Goal: Transaction & Acquisition: Purchase product/service

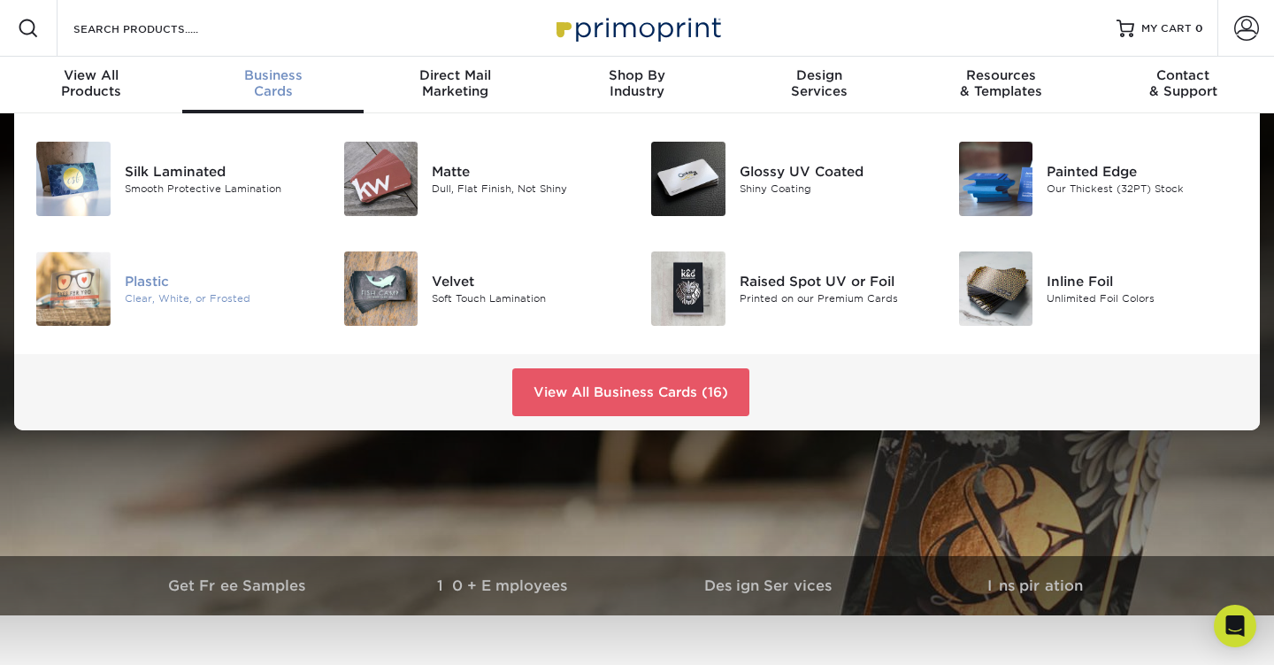
click at [224, 290] on div "Plastic" at bounding box center [221, 280] width 192 height 19
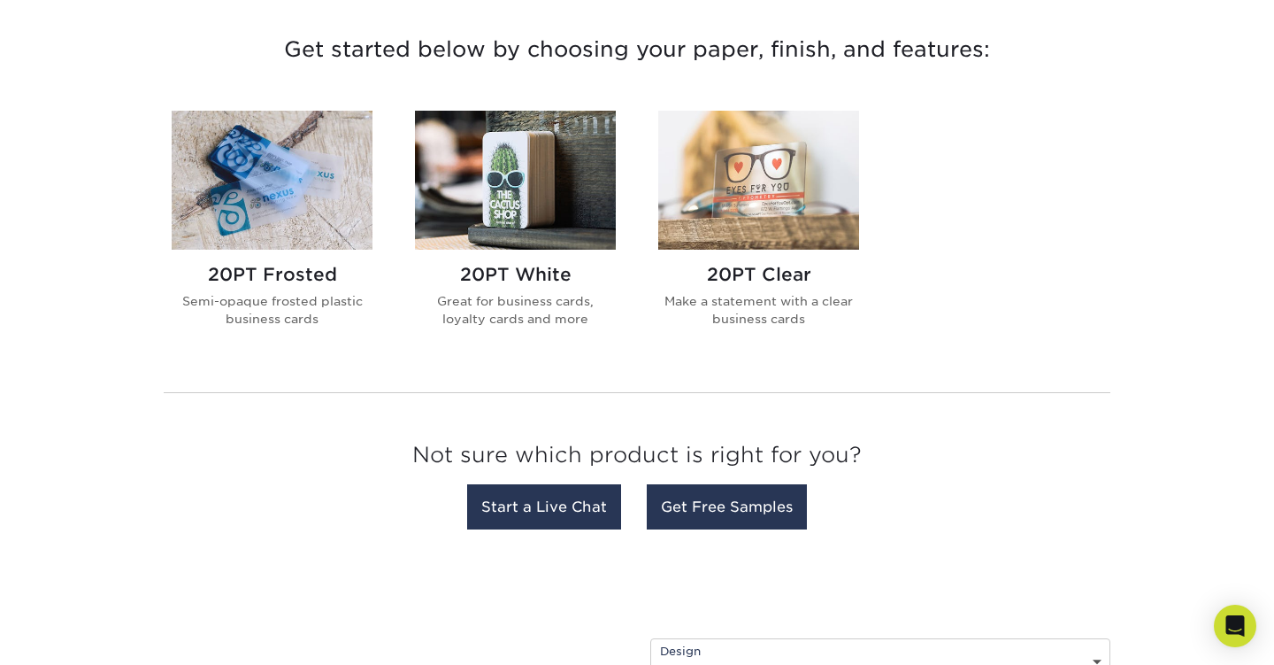
scroll to position [668, 0]
click at [465, 199] on img at bounding box center [515, 181] width 201 height 139
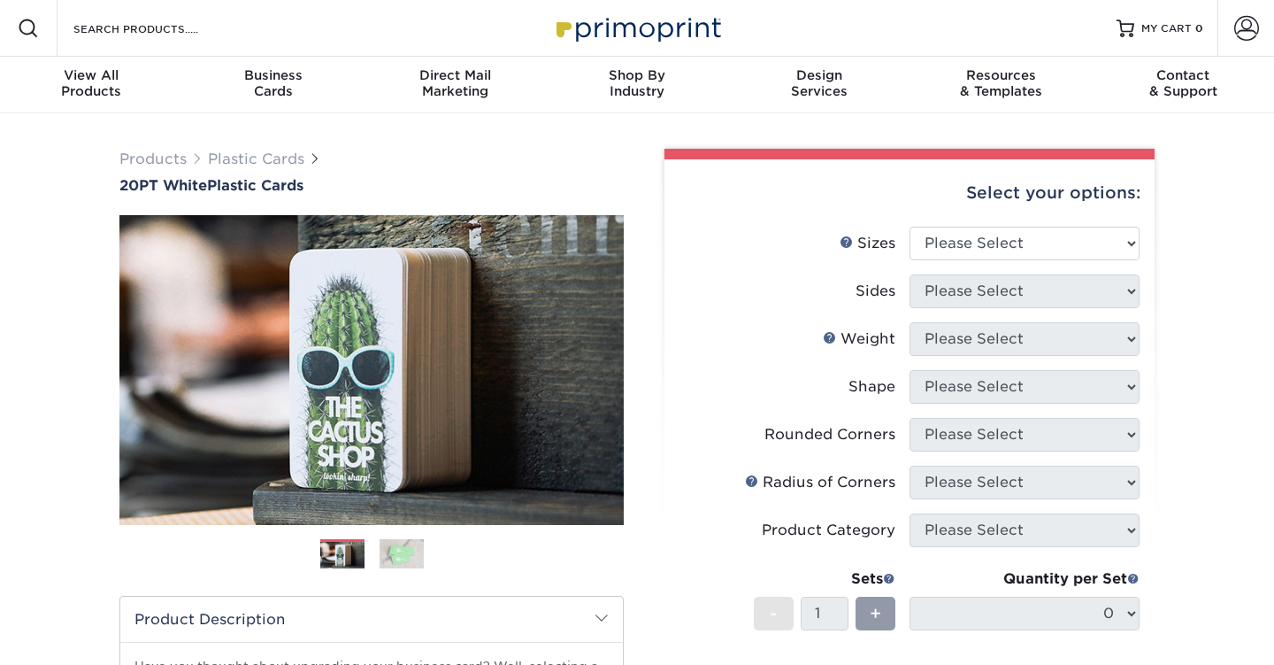
click at [979, 260] on select "Please Select 2" x 3.5" 2" x 8" 2.12" x 3.375" 2.5" x 2.5" 4.25" x 6"" at bounding box center [1025, 244] width 230 height 34
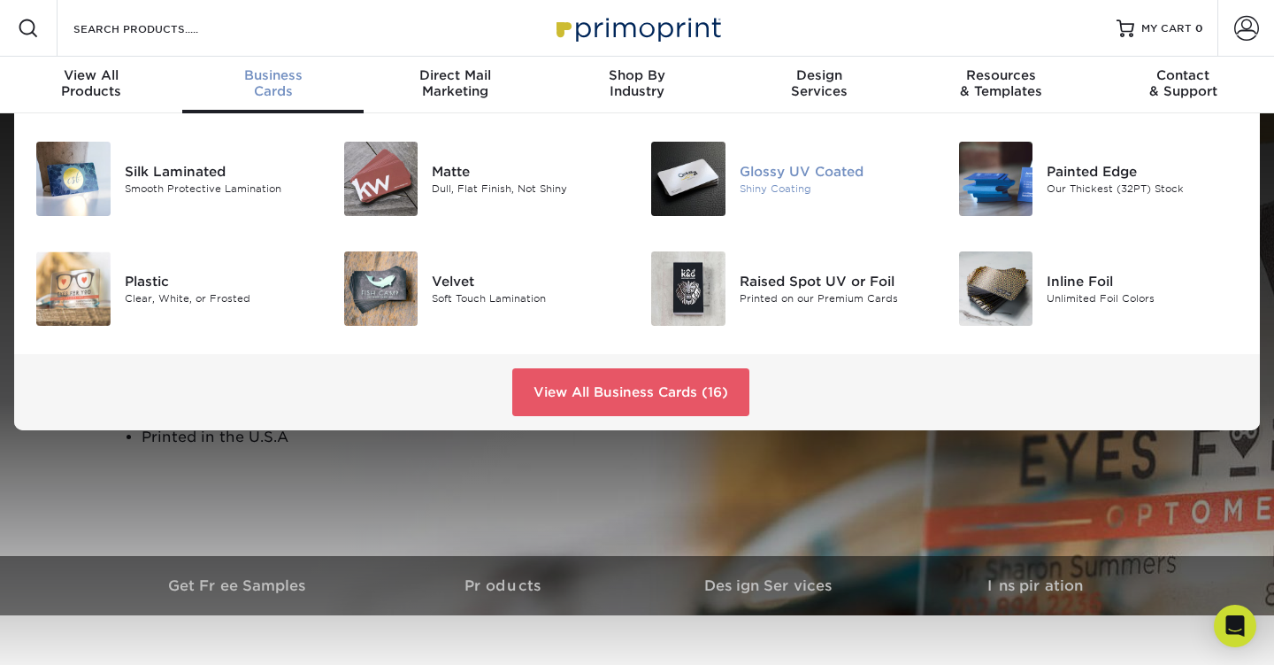
click at [808, 196] on div "Shiny Coating" at bounding box center [836, 188] width 192 height 15
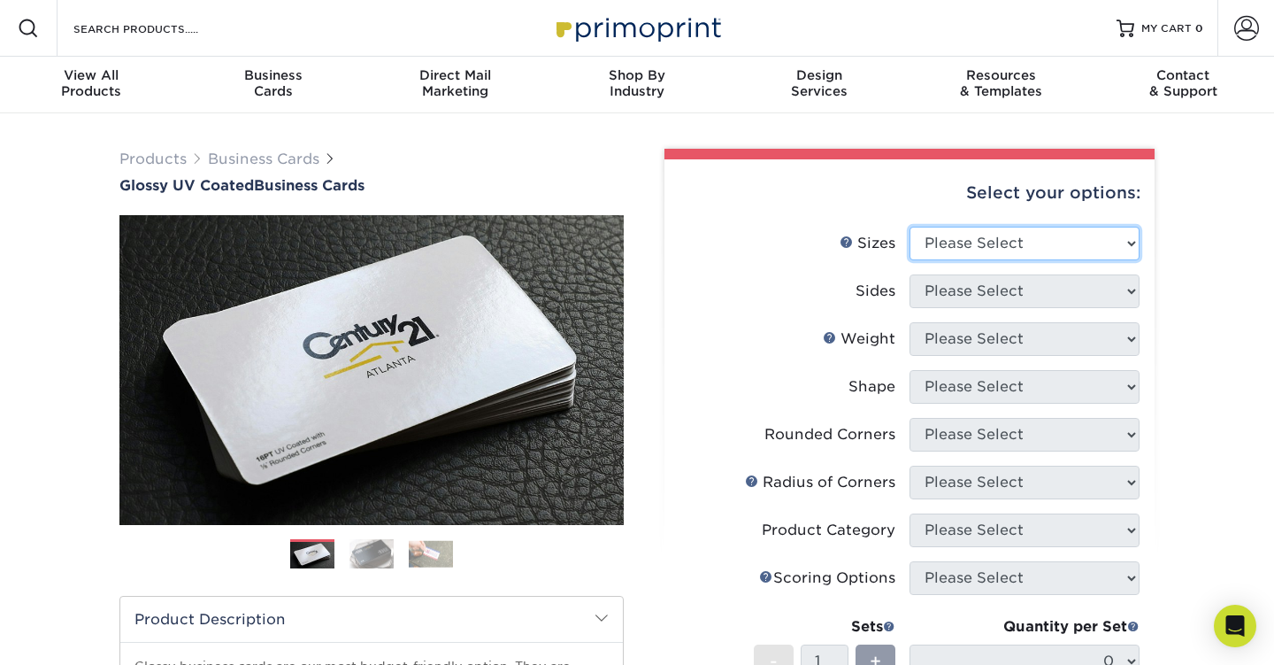
click at [956, 260] on select "Please Select 1.5" x 3.5" - Mini 1.75" x 3.5" - Mini 2" x 2" - Square 2" x 3" -…" at bounding box center [1025, 244] width 230 height 34
select select "3.50x4.00"
click at [911, 260] on select "Please Select 1.5" x 3.5" - Mini 1.75" x 3.5" - Mini 2" x 2" - Square 2" x 3" -…" at bounding box center [1025, 244] width 230 height 34
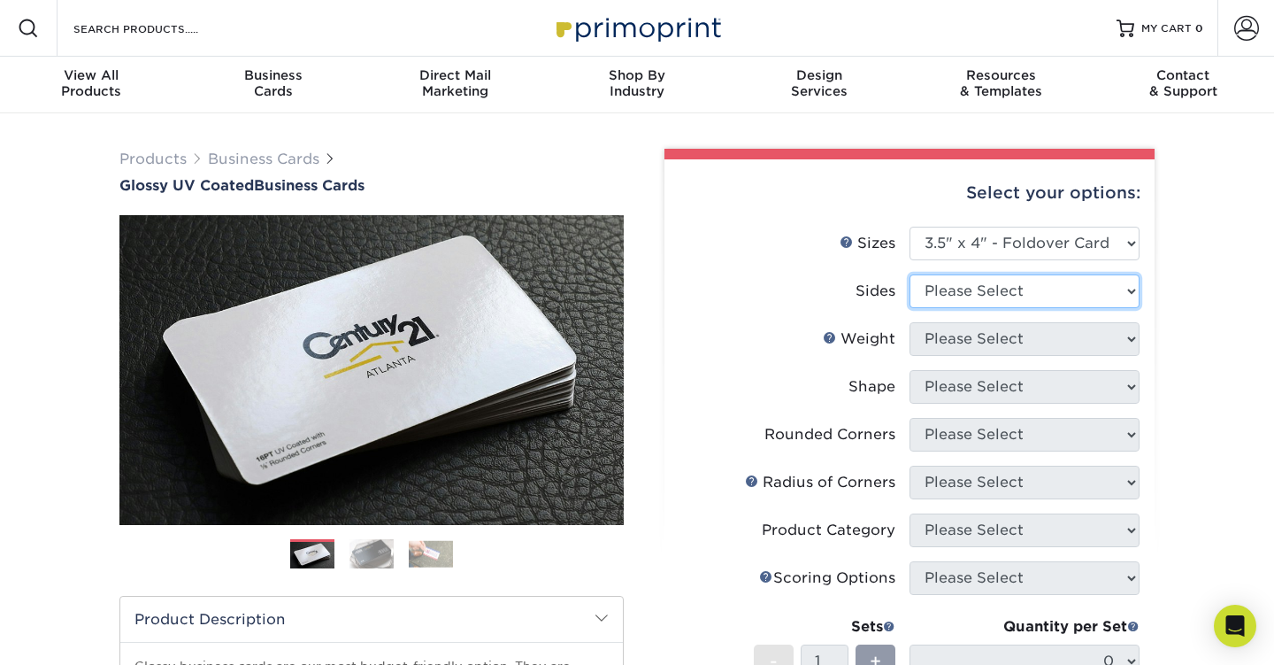
click at [996, 308] on select "Please Select Print Both Sides Print Front Only" at bounding box center [1025, 291] width 230 height 34
select select "13abbda7-1d64-4f25-8bb2-c179b224825d"
click at [911, 308] on select "Please Select Print Both Sides Print Front Only" at bounding box center [1025, 291] width 230 height 34
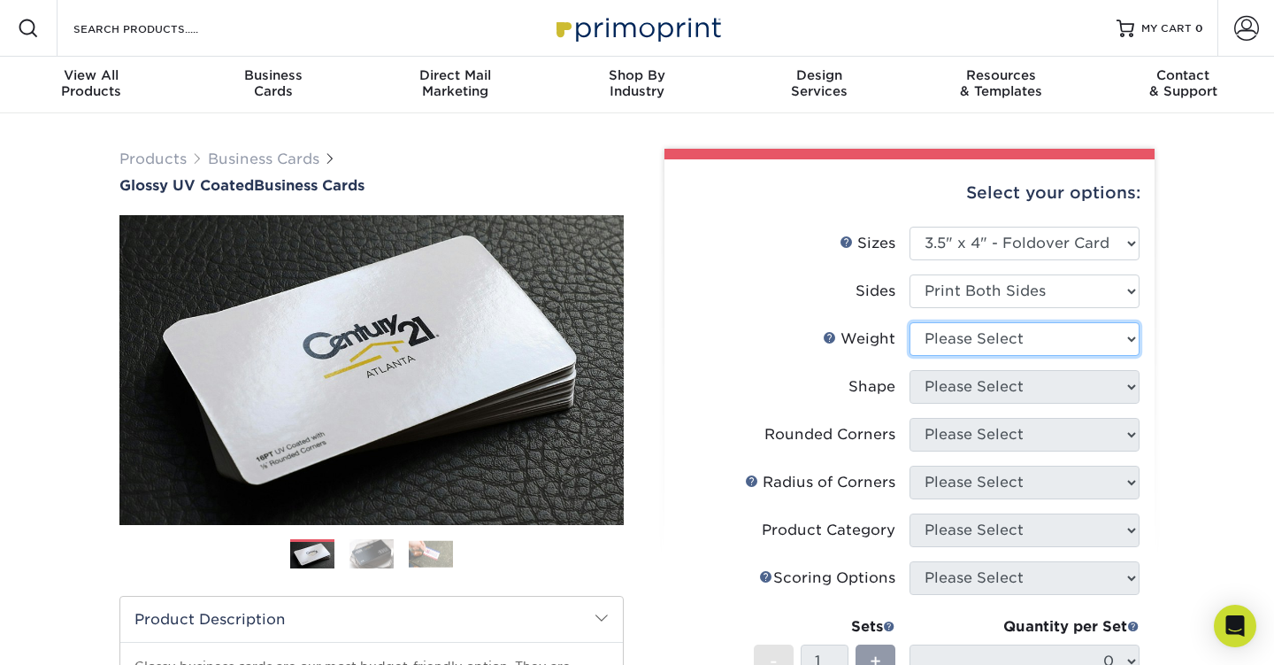
click at [996, 356] on select "Please Select 14PT" at bounding box center [1025, 339] width 230 height 34
select select "14PT"
click at [911, 356] on select "Please Select 14PT" at bounding box center [1025, 339] width 230 height 34
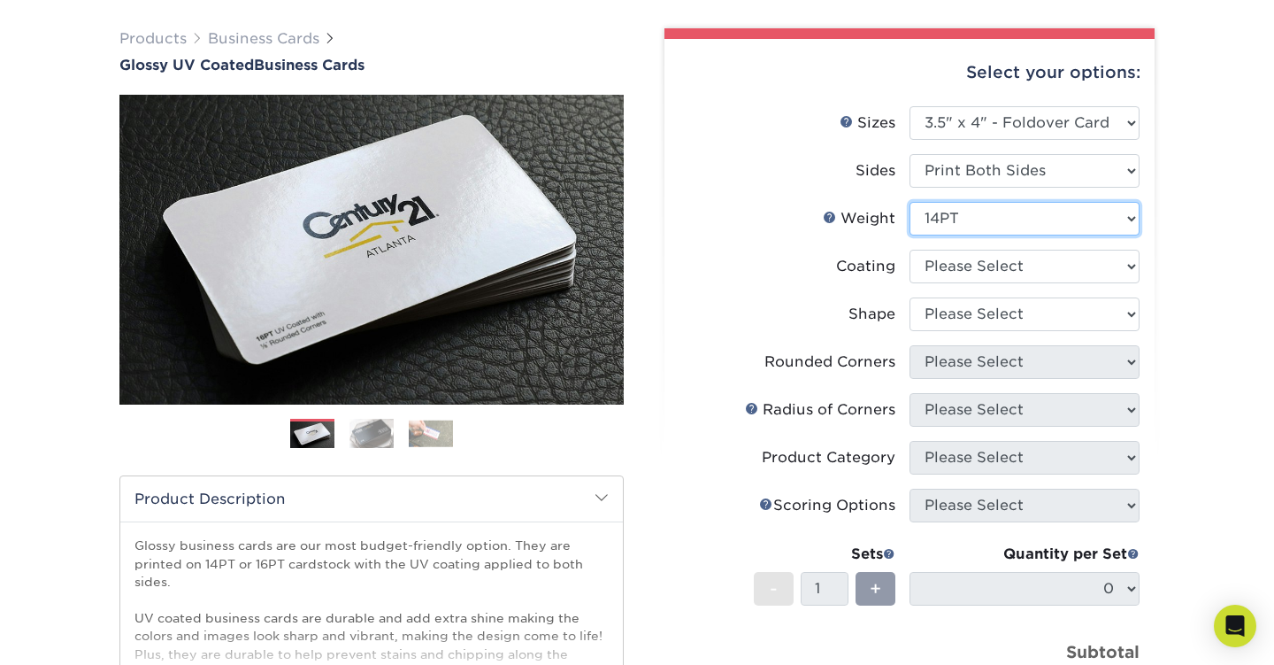
scroll to position [142, 0]
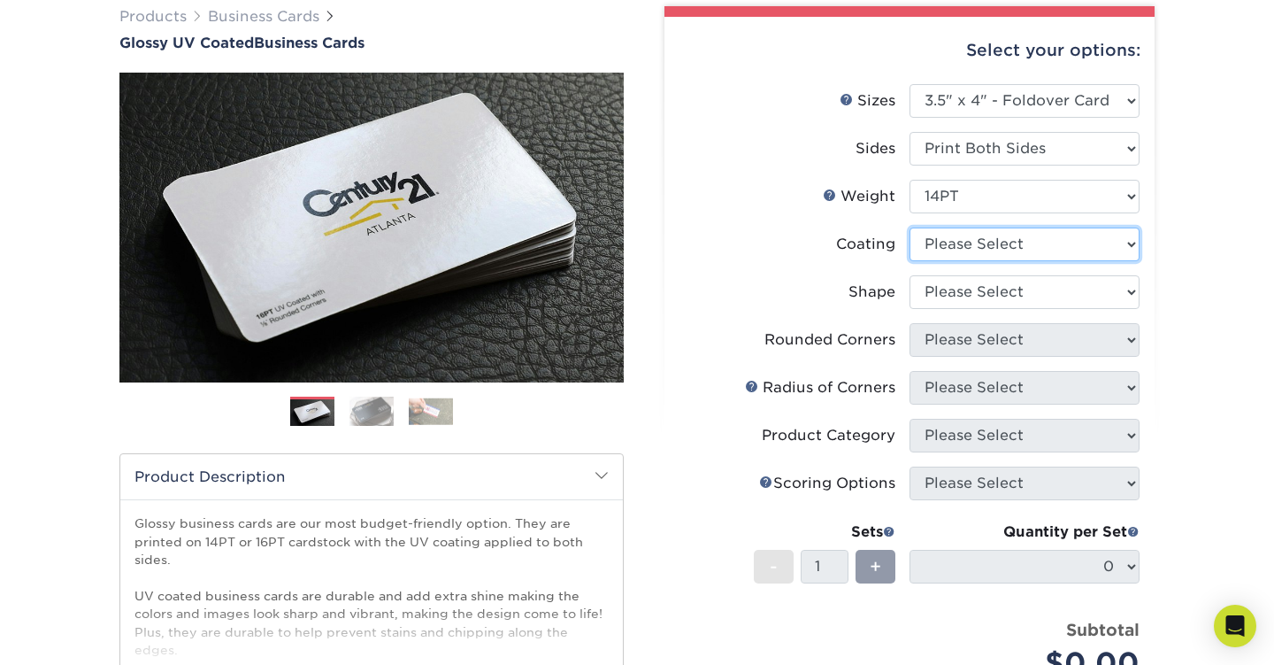
click at [997, 261] on select at bounding box center [1025, 244] width 230 height 34
select select "ae367451-b2b8-45df-a344-0f05b6a12993"
click at [911, 261] on select at bounding box center [1025, 244] width 230 height 34
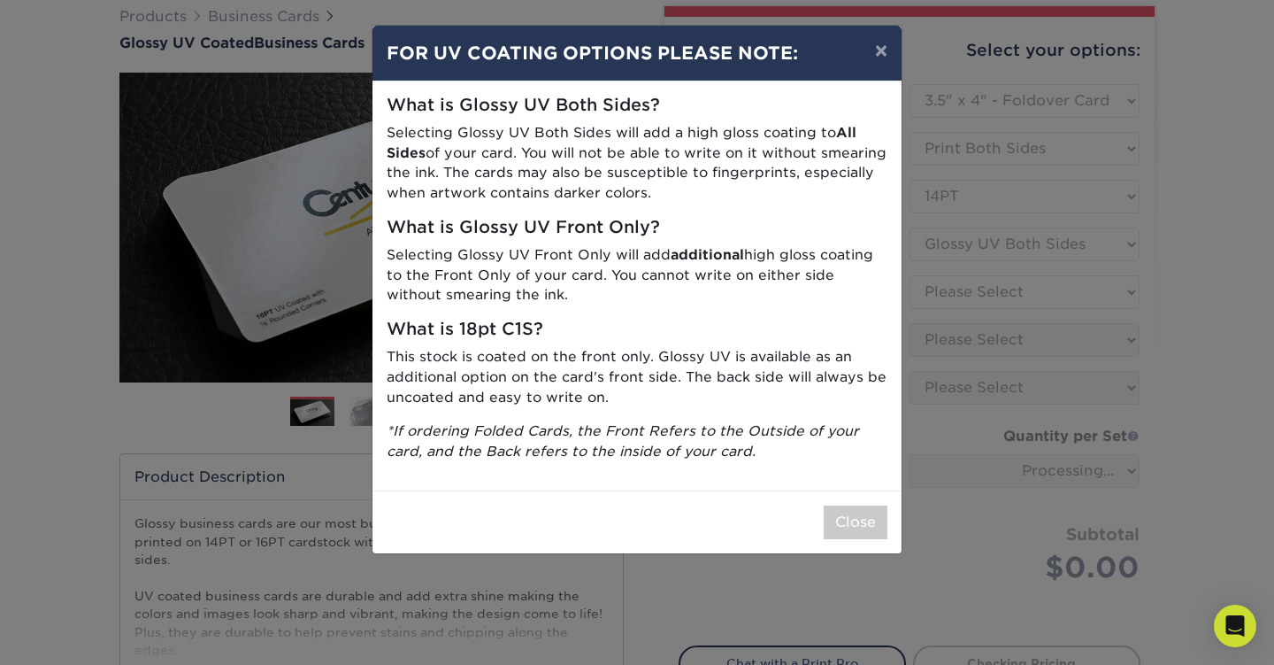
scroll to position [166, 0]
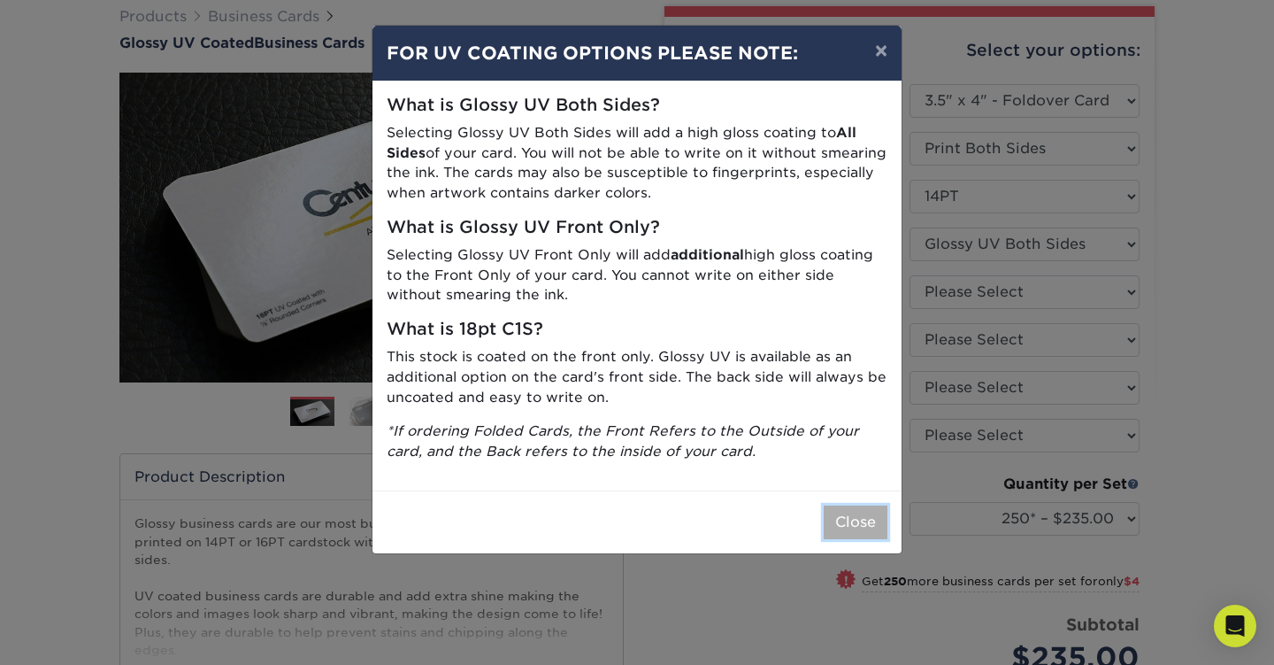
click at [827, 539] on button "Close" at bounding box center [856, 522] width 64 height 34
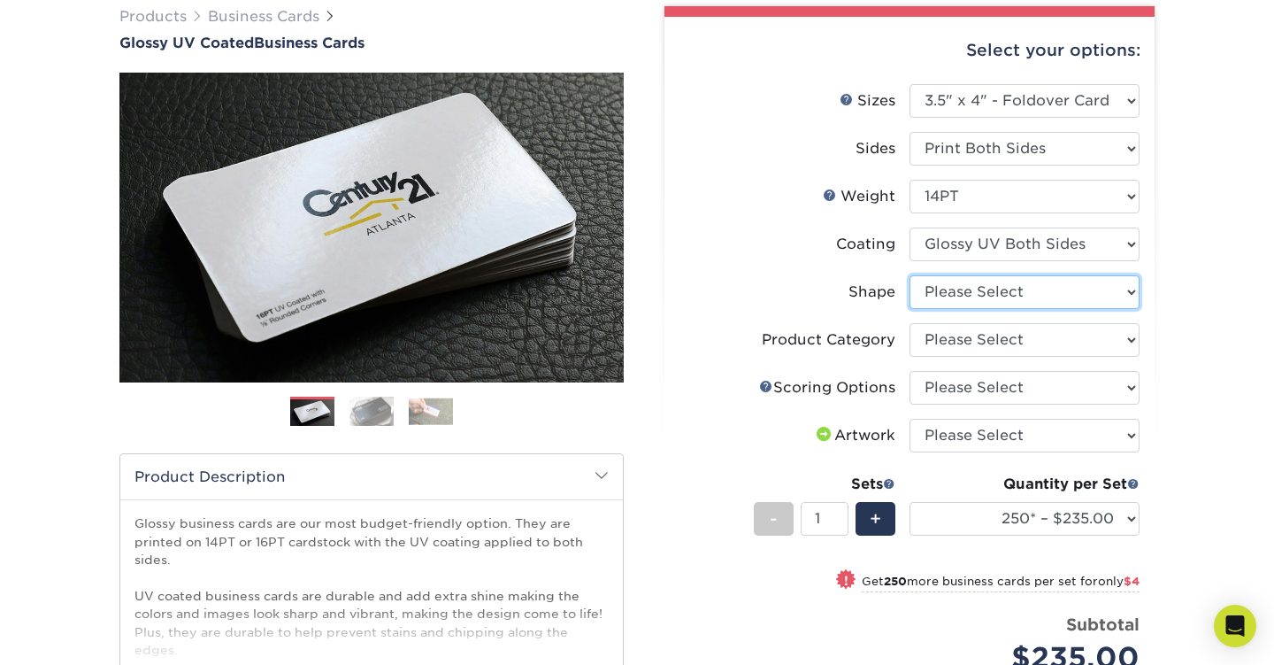
click at [987, 309] on select "Please Select Standard" at bounding box center [1025, 292] width 230 height 34
select select "standard"
click at [911, 309] on select "Please Select Standard" at bounding box center [1025, 292] width 230 height 34
select select "-1"
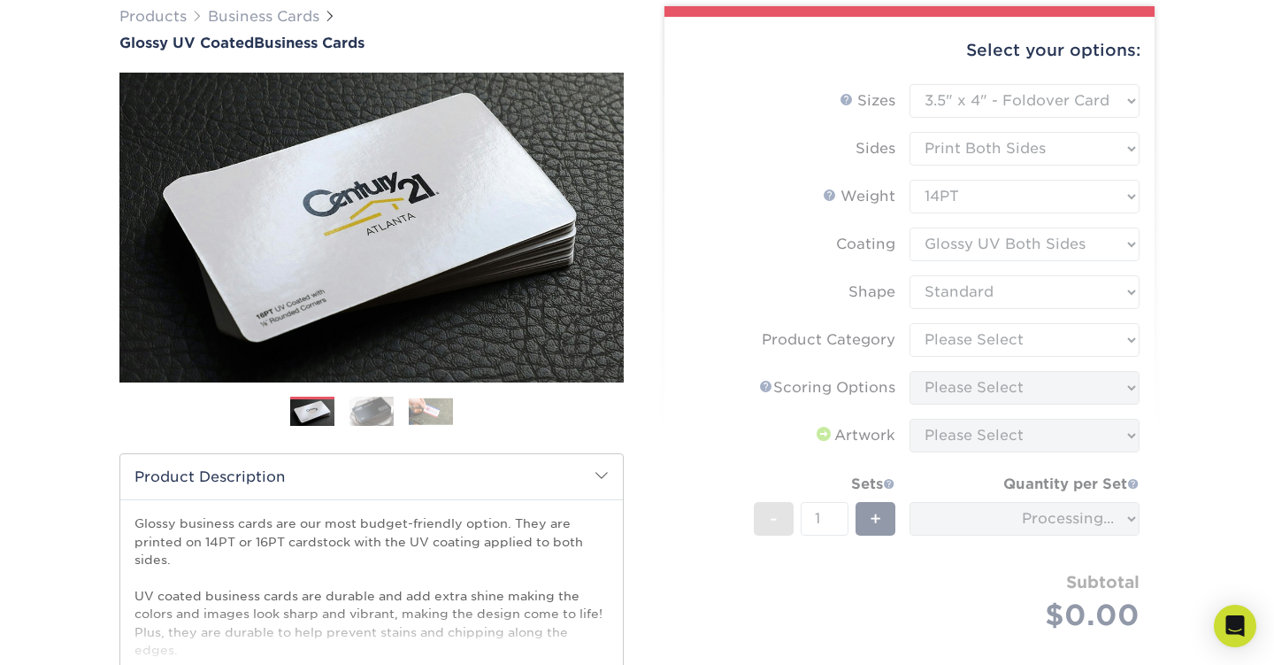
click at [988, 455] on form "Sizes Help Sizes Please Select 1.5" x 3.5" - Mini 1.75" x 3.5" - Mini 2" x 2" -…" at bounding box center [910, 378] width 462 height 588
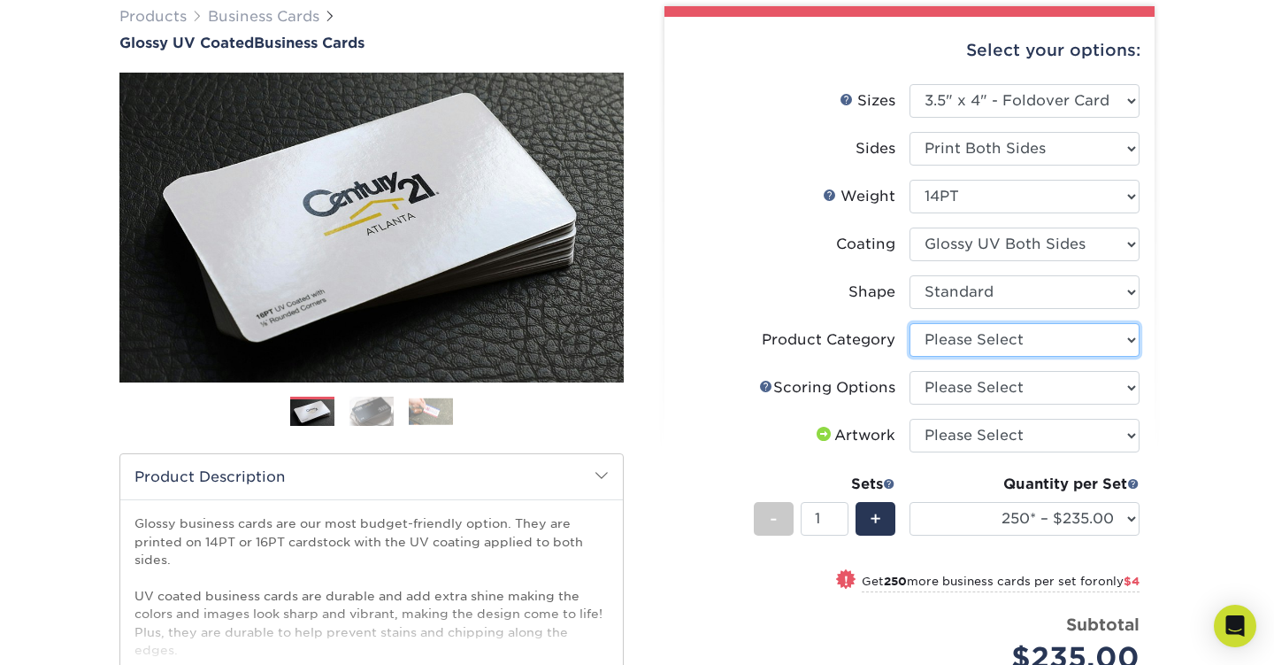
click at [988, 357] on select "Please Select Business Cards" at bounding box center [1025, 340] width 230 height 34
select select "3b5148f1-0588-4f88-a218-97bcfdce65c1"
click at [911, 357] on select "Please Select Business Cards" at bounding box center [1025, 340] width 230 height 34
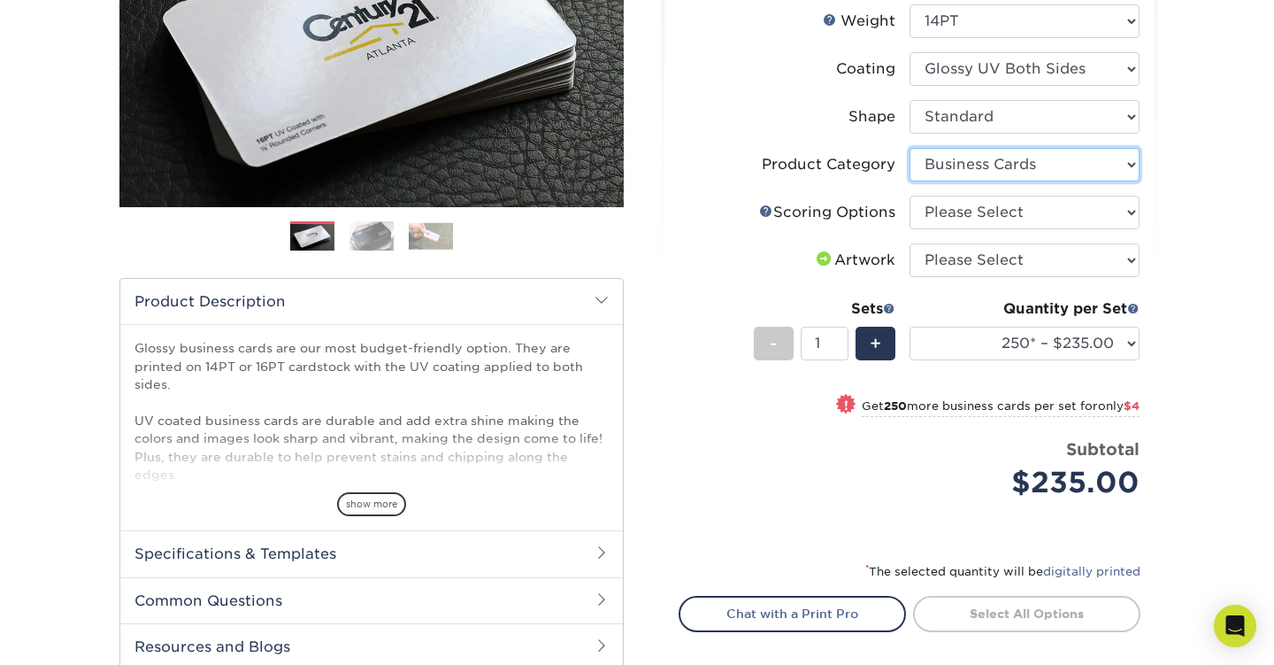
scroll to position [320, 0]
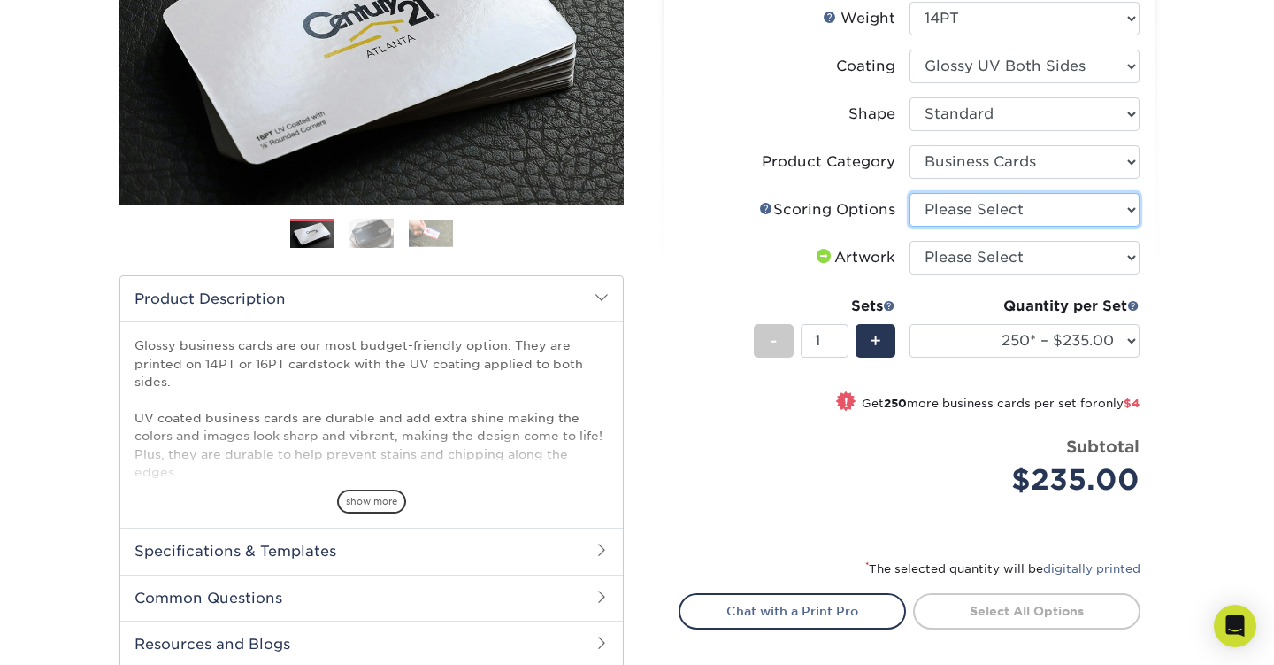
click at [990, 227] on select "Please Select Score in Half" at bounding box center [1025, 210] width 230 height 34
click at [911, 227] on select "Please Select Score in Half" at bounding box center [1025, 210] width 230 height 34
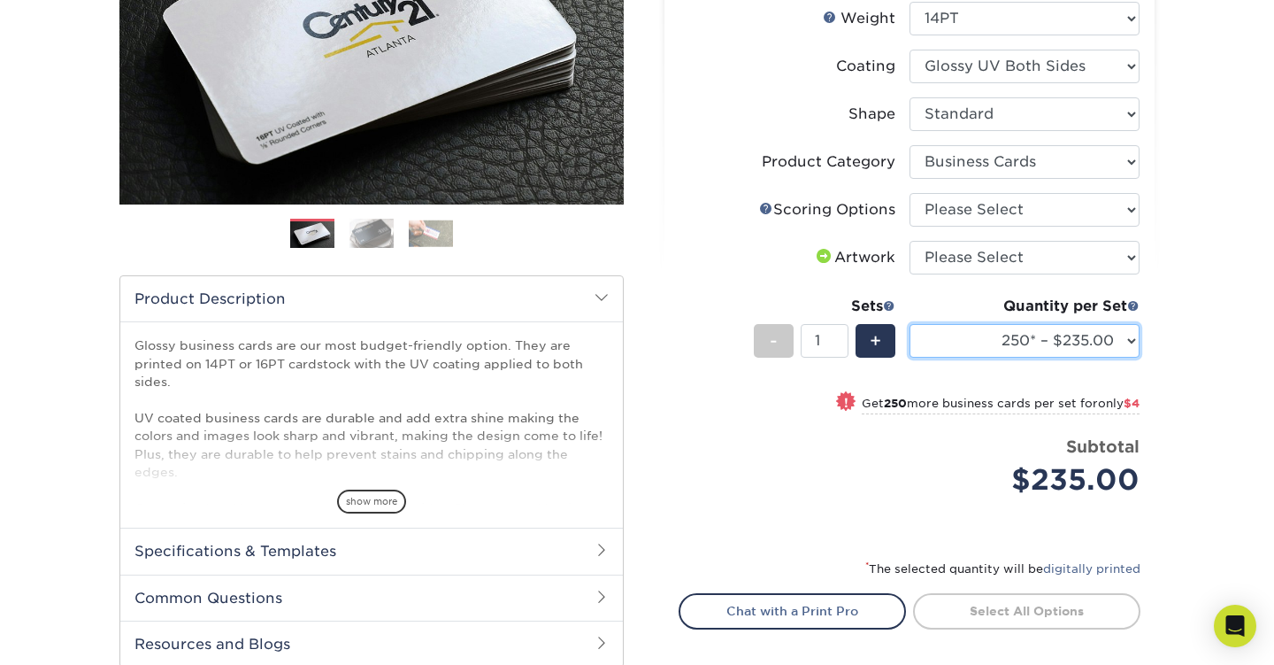
click at [1075, 358] on select "250* – $235.00 500 – $239.00 1000 – $244.00 2500 – $341.00 5000 – $552.00" at bounding box center [1025, 341] width 230 height 34
click at [911, 358] on select "250* – $235.00 500 – $239.00 1000 – $244.00 2500 – $341.00 5000 – $552.00" at bounding box center [1025, 341] width 230 height 34
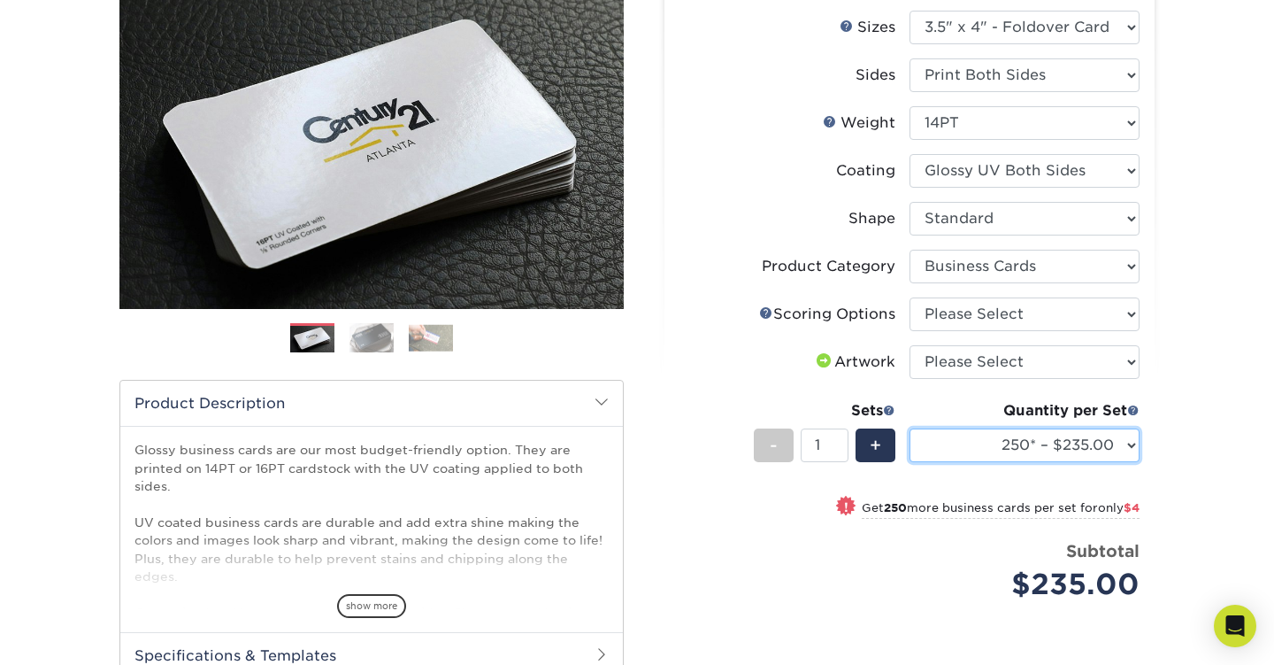
scroll to position [0, 0]
